Goal: Transaction & Acquisition: Purchase product/service

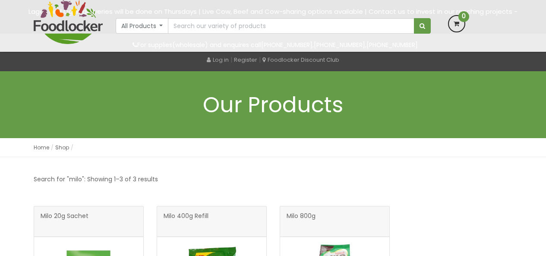
click at [231, 26] on input "text" at bounding box center [291, 26] width 246 height 16
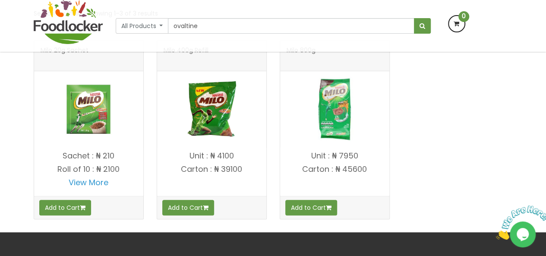
type input "ovaltine"
click at [414, 18] on button "submit" at bounding box center [422, 26] width 17 height 16
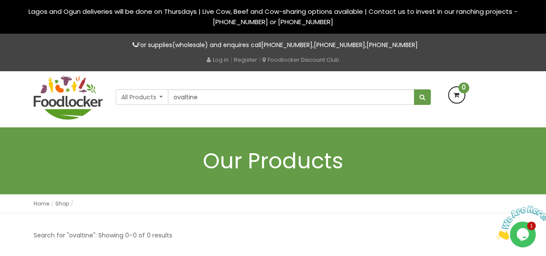
type input "ovaltine"
click at [414, 89] on button "submit" at bounding box center [422, 97] width 17 height 16
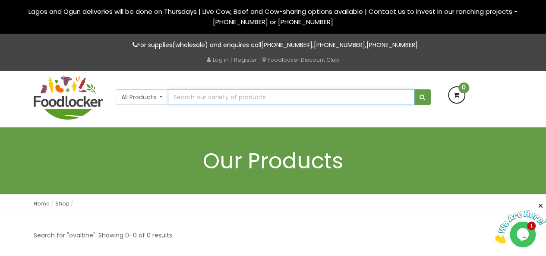
click at [209, 102] on input "text" at bounding box center [291, 97] width 246 height 16
type input "Ovaltine"
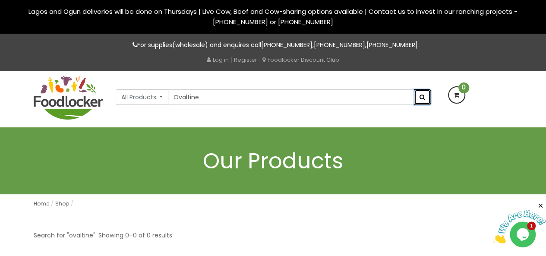
click at [425, 96] on button "submit" at bounding box center [422, 97] width 17 height 16
